Goal: Information Seeking & Learning: Learn about a topic

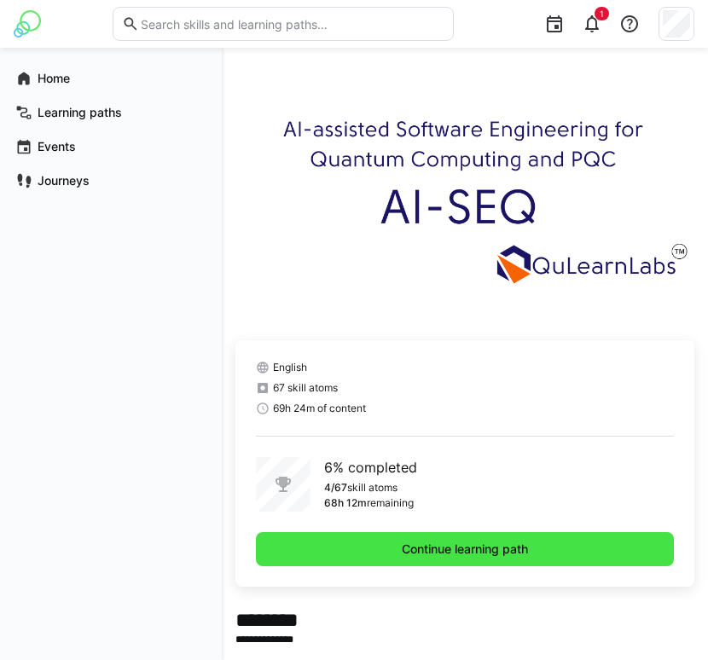
click at [339, 558] on span "Continue learning path" at bounding box center [465, 549] width 418 height 34
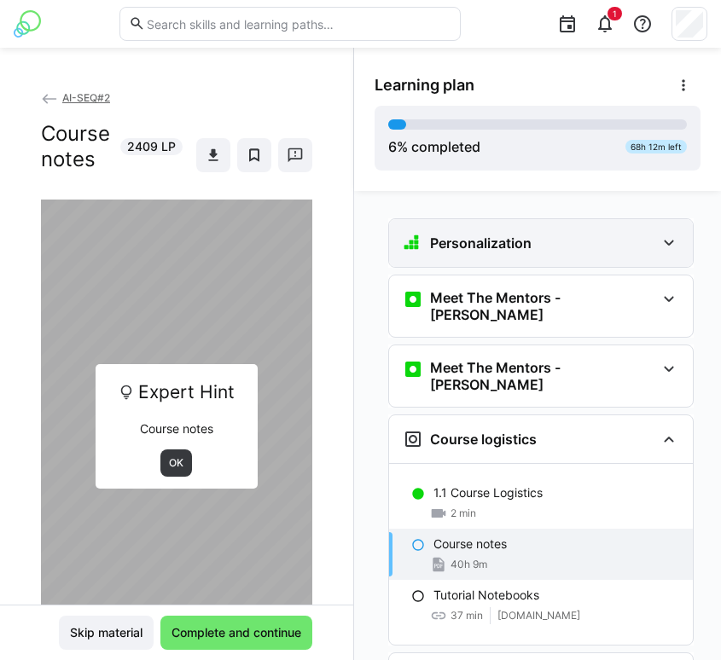
click at [530, 225] on div "Personalization" at bounding box center [541, 243] width 304 height 48
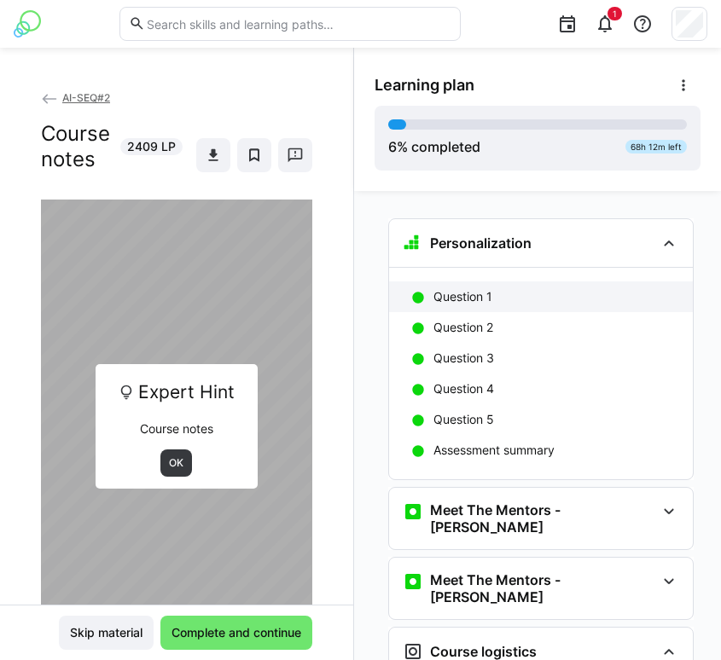
click at [461, 296] on p "Question 1" at bounding box center [462, 296] width 59 height 17
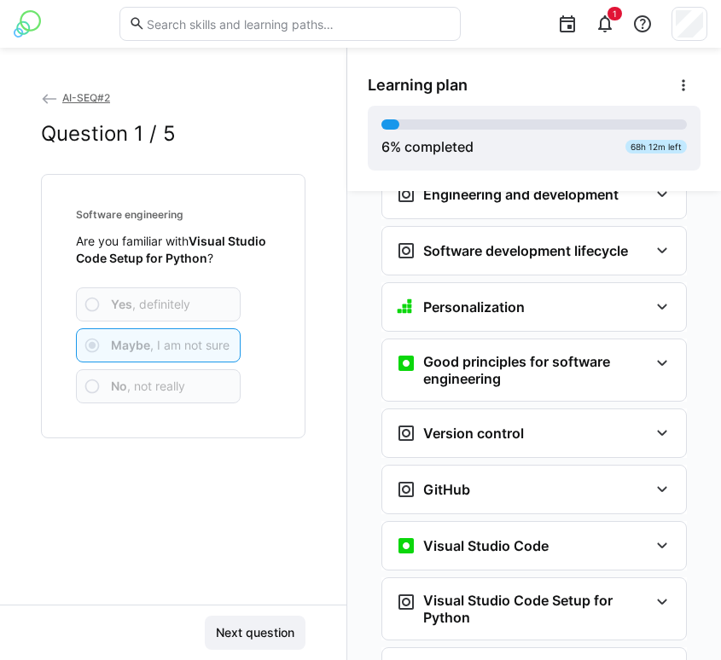
scroll to position [697, 0]
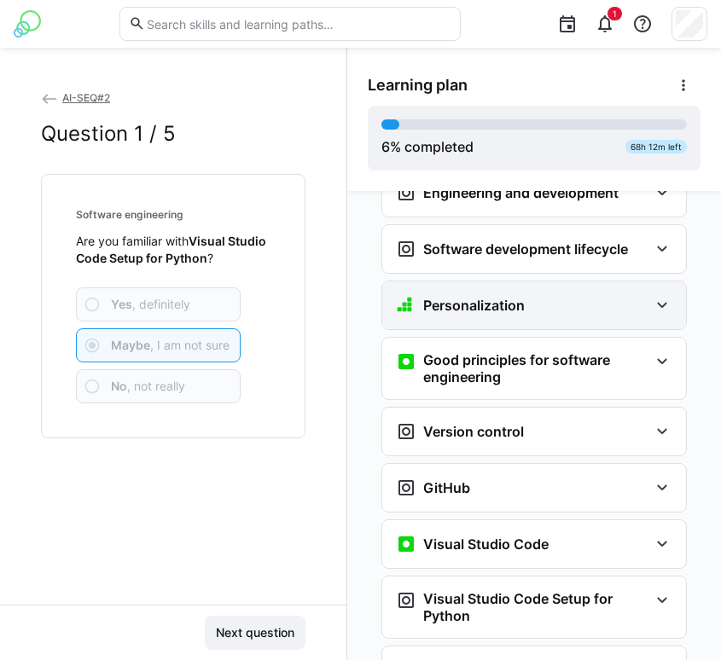
click at [457, 297] on h3 "Personalization" at bounding box center [474, 305] width 102 height 17
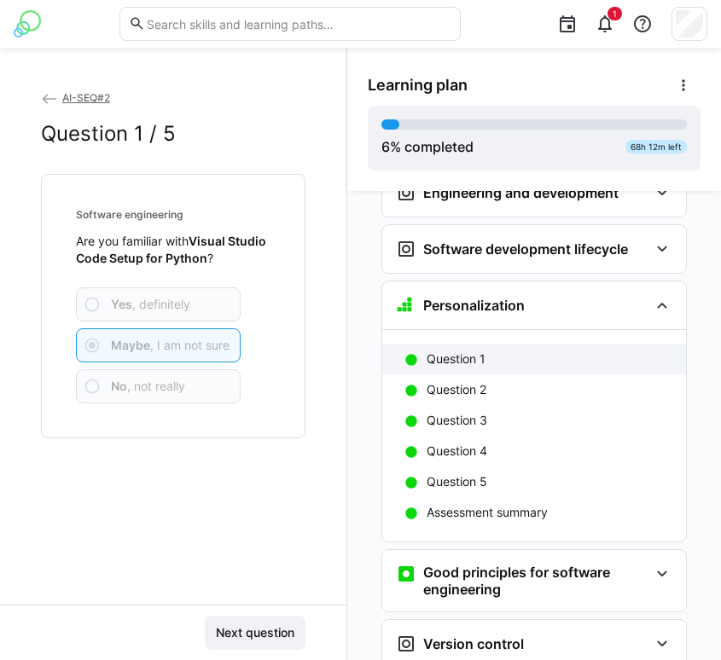
click at [439, 351] on p "Question 1" at bounding box center [456, 359] width 59 height 17
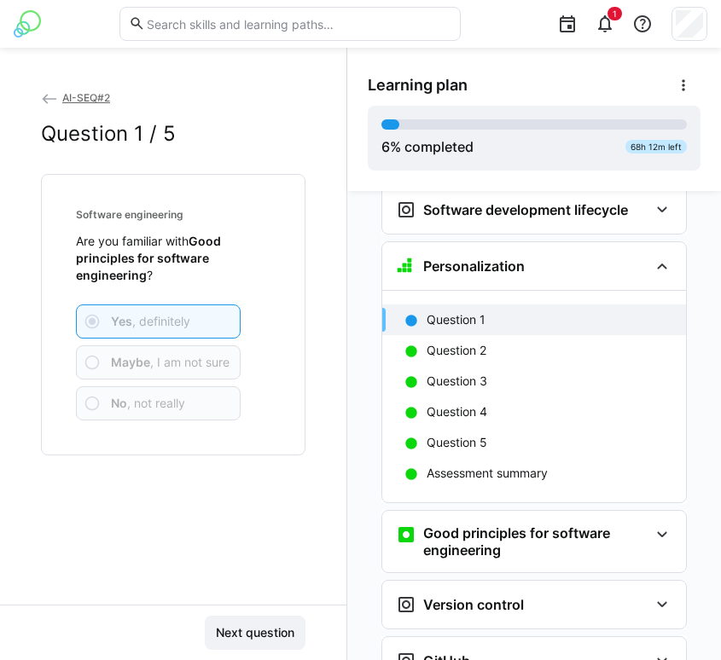
scroll to position [759, 0]
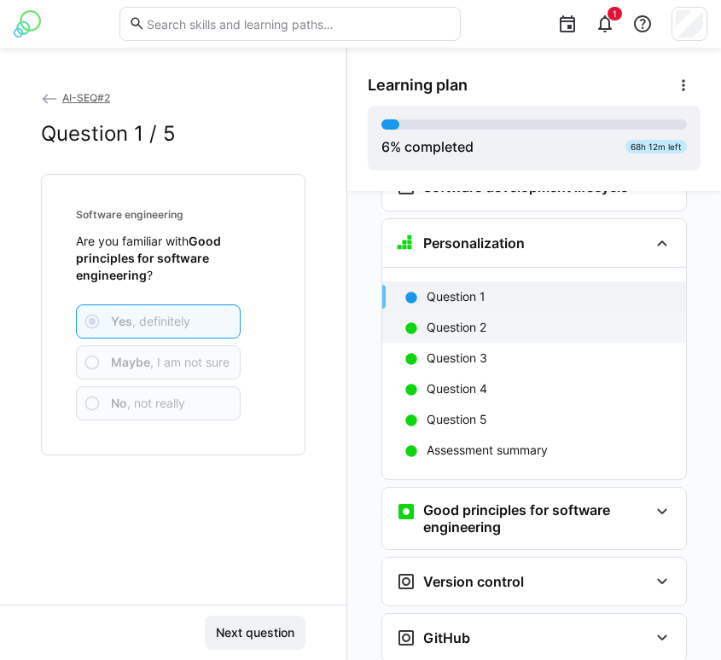
click at [451, 319] on p "Question 2" at bounding box center [457, 327] width 60 height 17
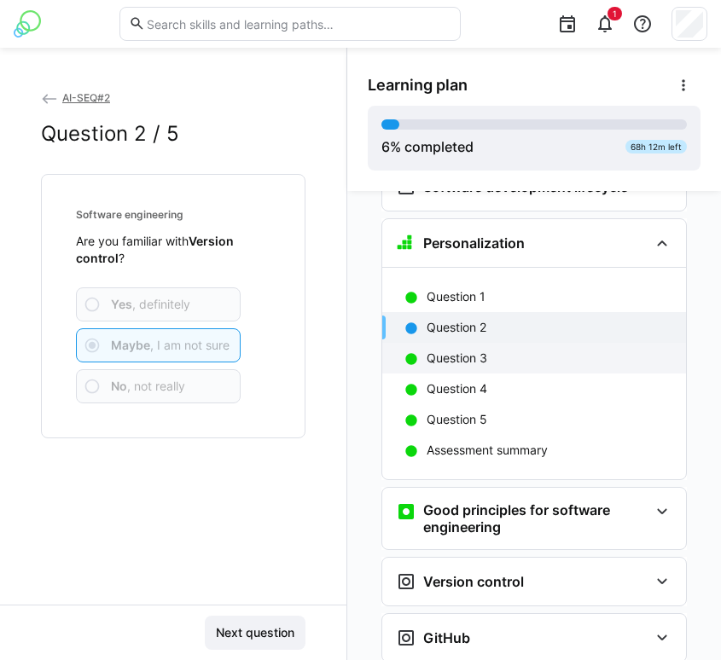
click at [466, 350] on p "Question 3" at bounding box center [457, 358] width 61 height 17
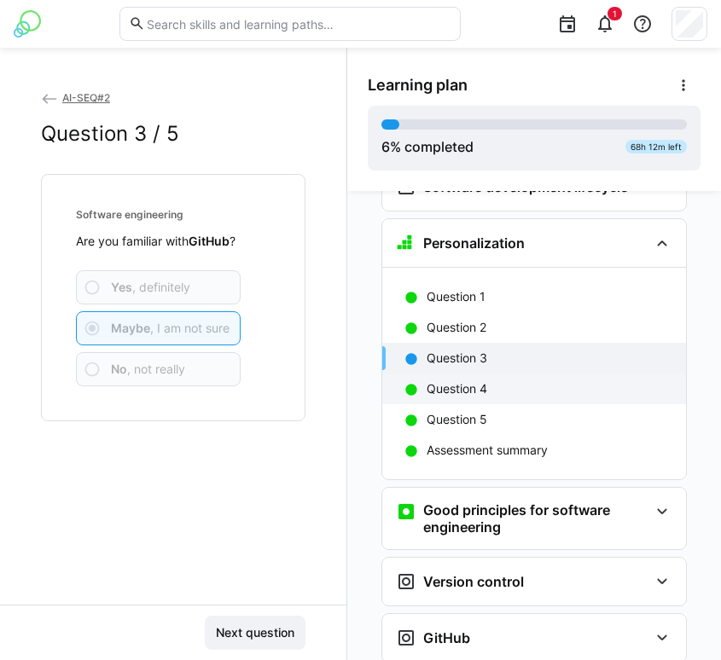
click at [456, 380] on p "Question 4" at bounding box center [457, 388] width 61 height 17
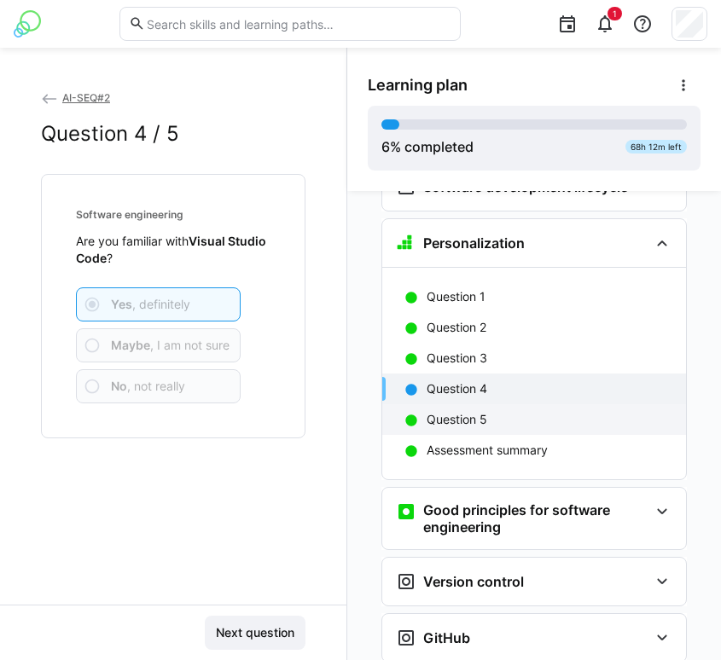
click at [455, 404] on div "Question 5" at bounding box center [534, 419] width 304 height 31
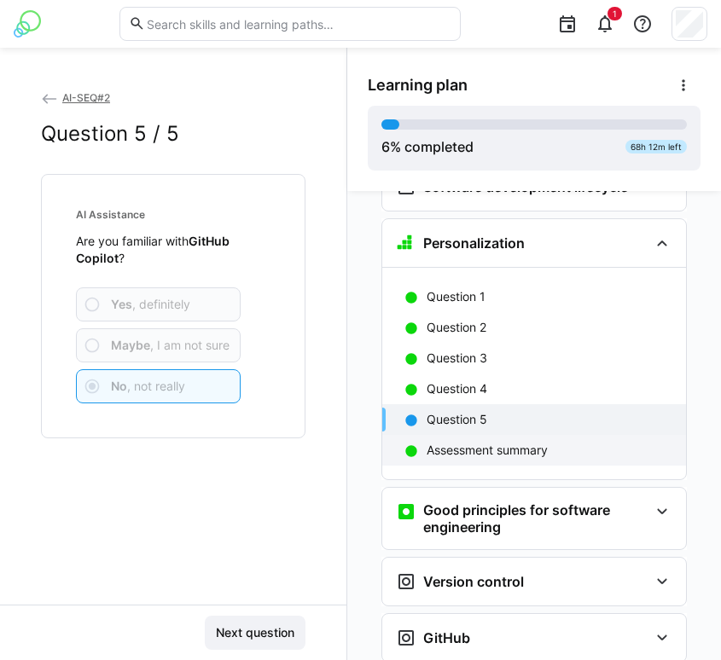
click at [462, 442] on p "Assessment summary" at bounding box center [487, 450] width 121 height 17
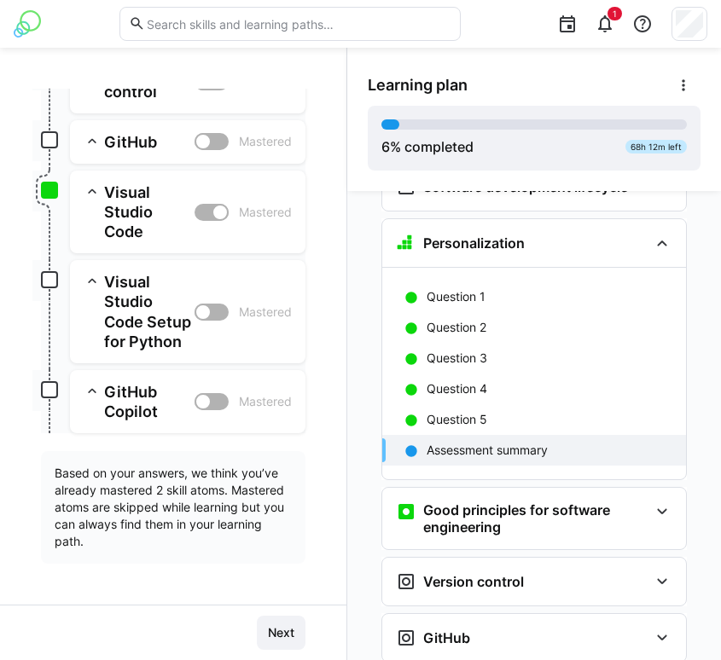
scroll to position [425, 0]
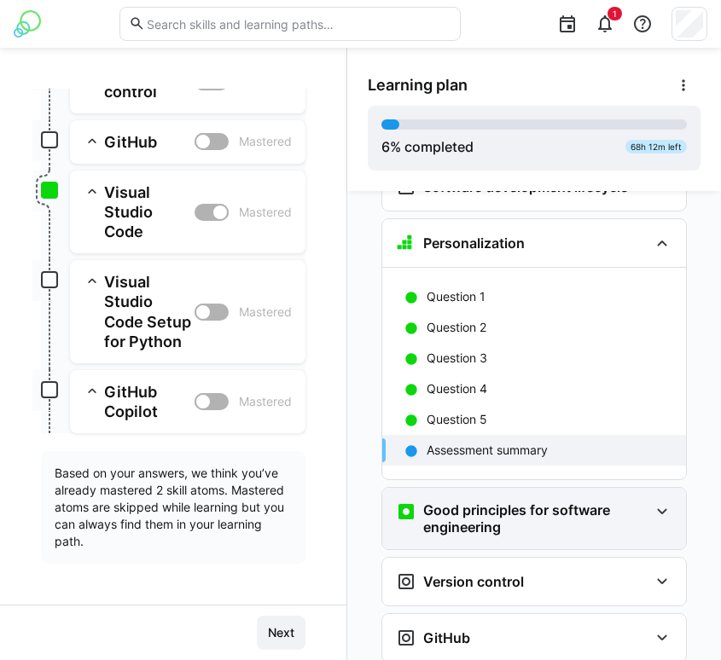
click at [500, 502] on h3 "Good principles for software engineering" at bounding box center [535, 519] width 225 height 34
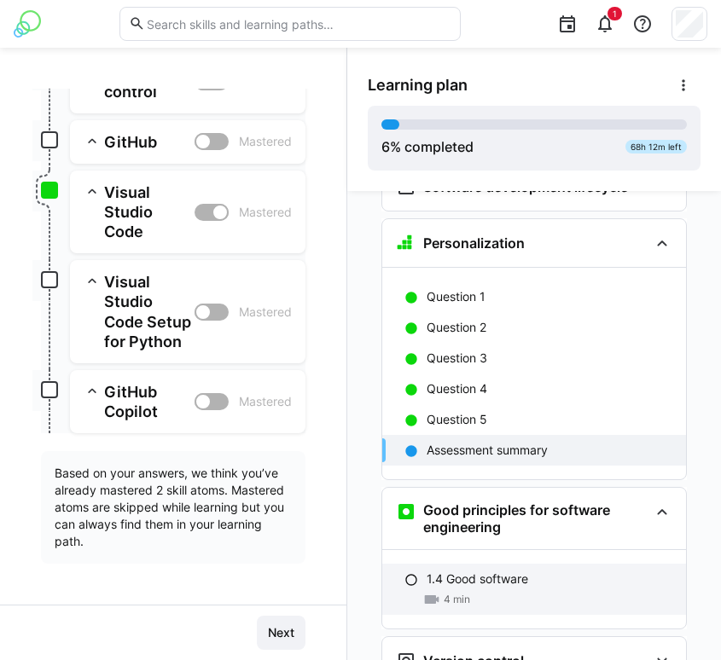
click at [474, 571] on p "1.4 Good software" at bounding box center [478, 579] width 102 height 17
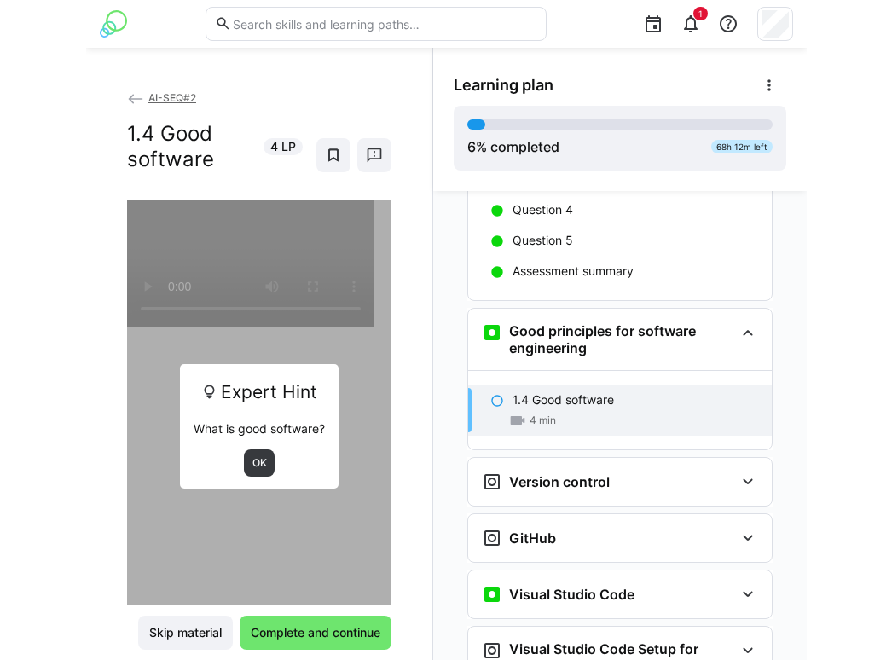
scroll to position [1028, 0]
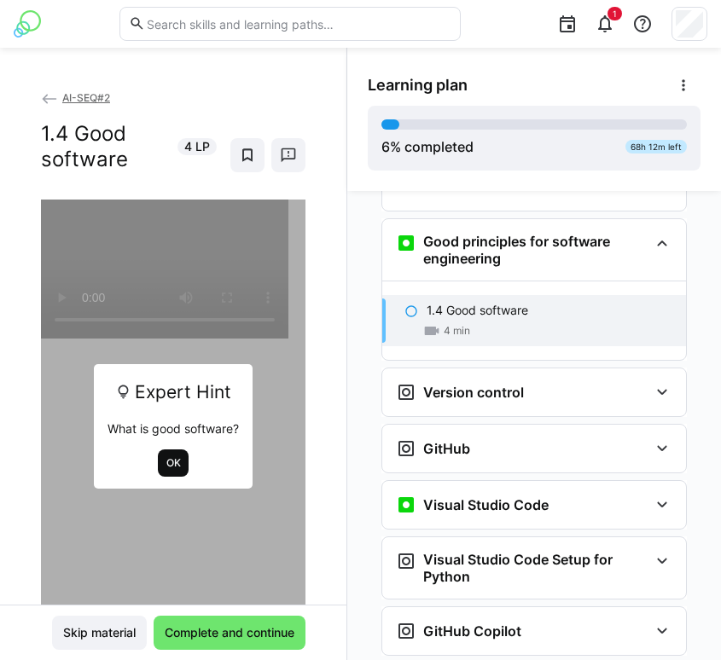
click at [165, 470] on span "OK" at bounding box center [174, 463] width 18 height 14
